Goal: Transaction & Acquisition: Book appointment/travel/reservation

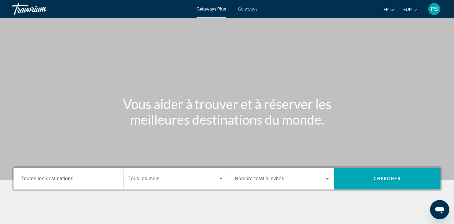
click at [432, 8] on span "PB" at bounding box center [434, 9] width 7 height 6
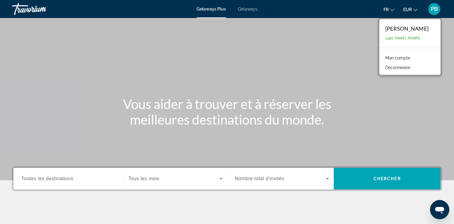
click at [404, 57] on link "Mon compte" at bounding box center [398, 58] width 31 height 8
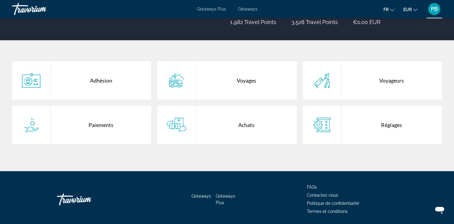
scroll to position [114, 0]
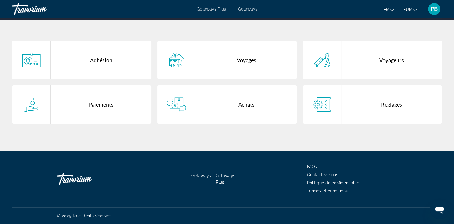
click at [173, 101] on icon "Main content" at bounding box center [176, 104] width 19 height 14
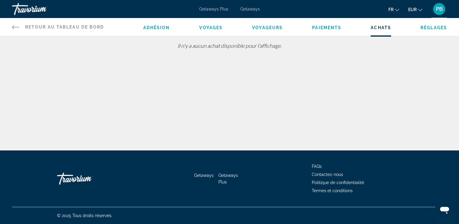
click at [435, 27] on span "Réglages" at bounding box center [433, 27] width 26 height 5
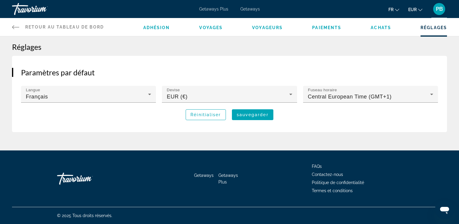
click at [156, 28] on span "Adhésion" at bounding box center [156, 27] width 27 height 5
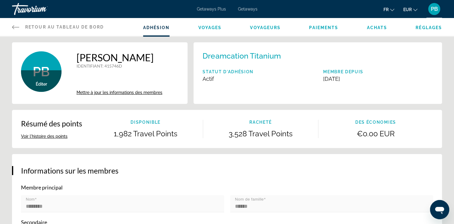
click at [210, 29] on span "Voyages" at bounding box center [209, 27] width 23 height 5
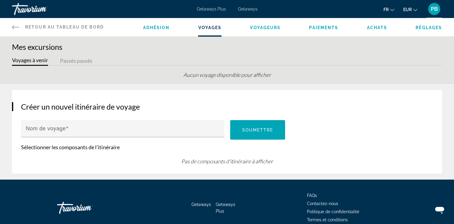
click at [255, 28] on span "Voyageurs" at bounding box center [265, 27] width 31 height 5
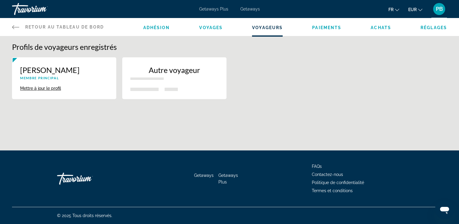
click at [437, 10] on span "PB" at bounding box center [439, 9] width 7 height 6
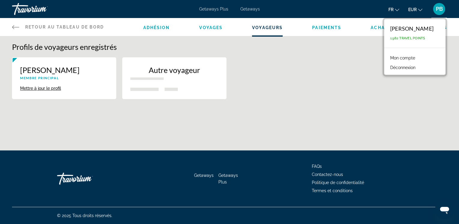
click at [405, 58] on link "Mon compte" at bounding box center [402, 58] width 31 height 8
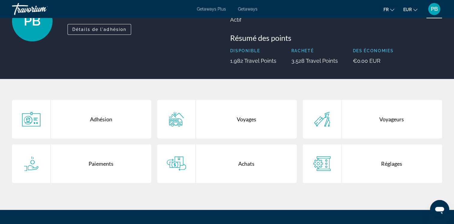
scroll to position [54, 0]
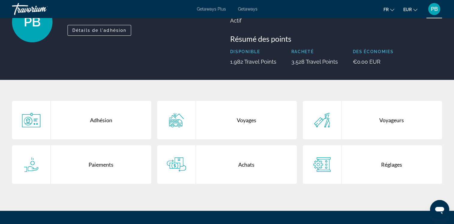
click at [96, 162] on div "Paiements" at bounding box center [101, 164] width 101 height 38
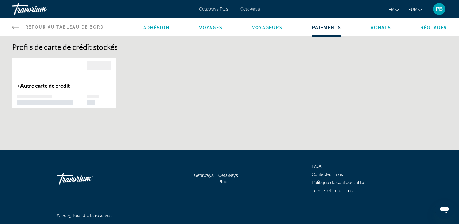
click at [51, 76] on div "Main content" at bounding box center [52, 71] width 70 height 21
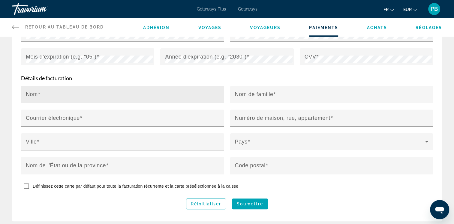
scroll to position [85, 0]
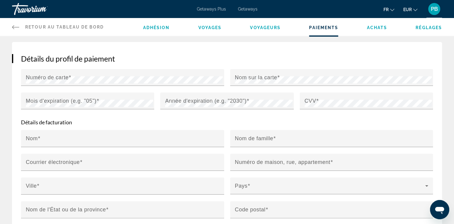
click at [435, 9] on span "PB" at bounding box center [434, 9] width 7 height 6
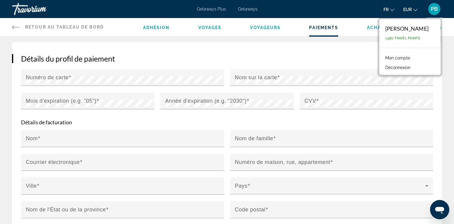
click at [199, 8] on span "Getaways Plus" at bounding box center [211, 9] width 29 height 5
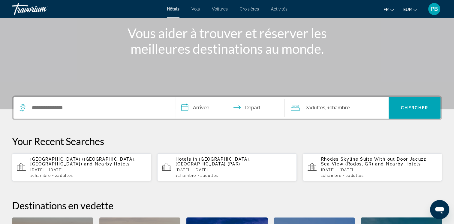
scroll to position [82, 0]
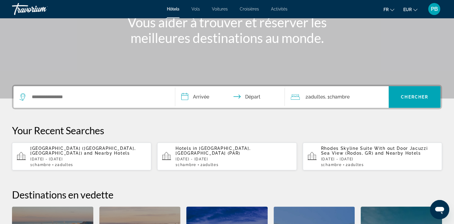
click at [59, 163] on span "2 Adulte Adultes" at bounding box center [64, 165] width 18 height 4
